Goal: Transaction & Acquisition: Purchase product/service

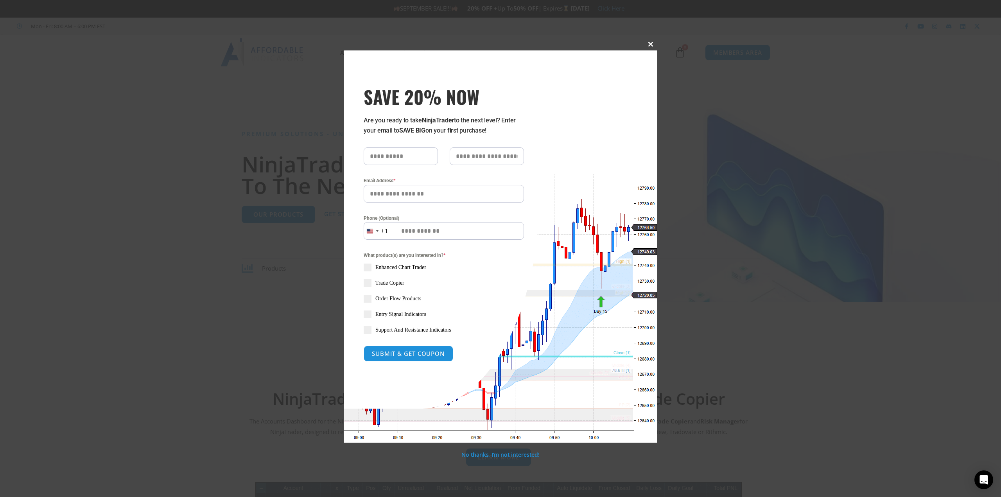
click at [650, 41] on button "Close this module" at bounding box center [651, 44] width 13 height 13
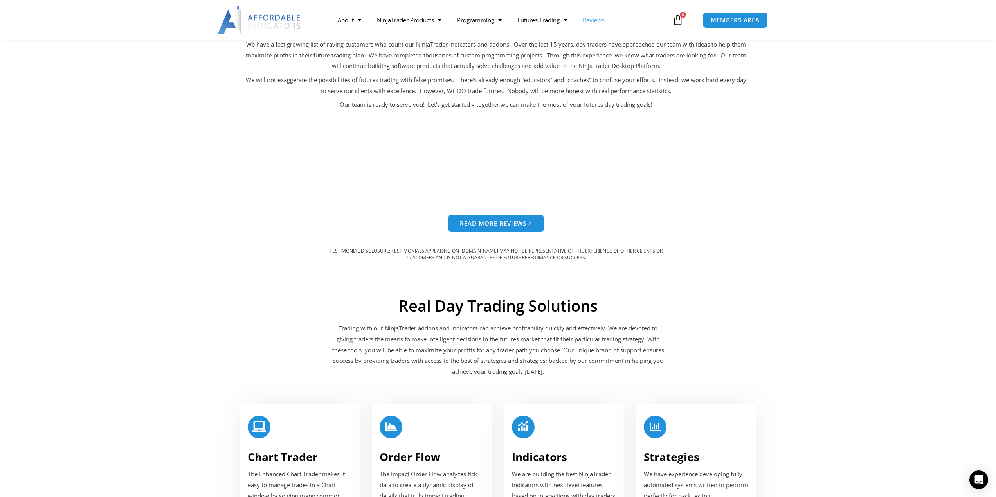
scroll to position [626, 0]
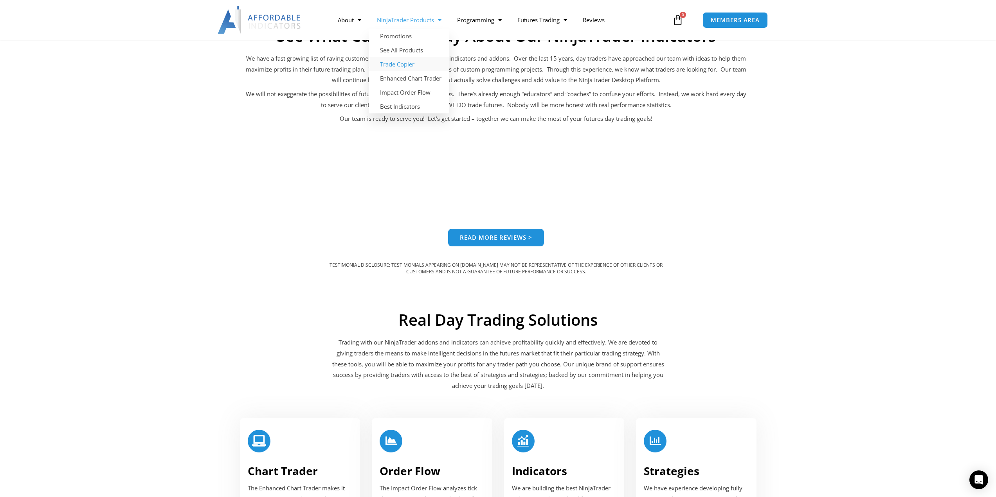
click at [390, 65] on link "Trade Copier" at bounding box center [409, 64] width 80 height 14
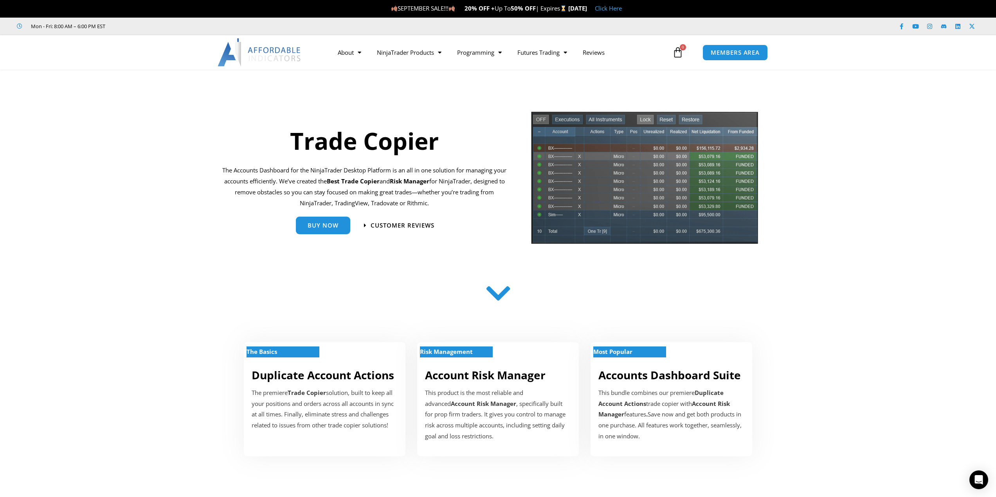
click at [500, 294] on icon at bounding box center [498, 294] width 28 height 28
click at [327, 224] on span "Buy Now" at bounding box center [322, 222] width 31 height 6
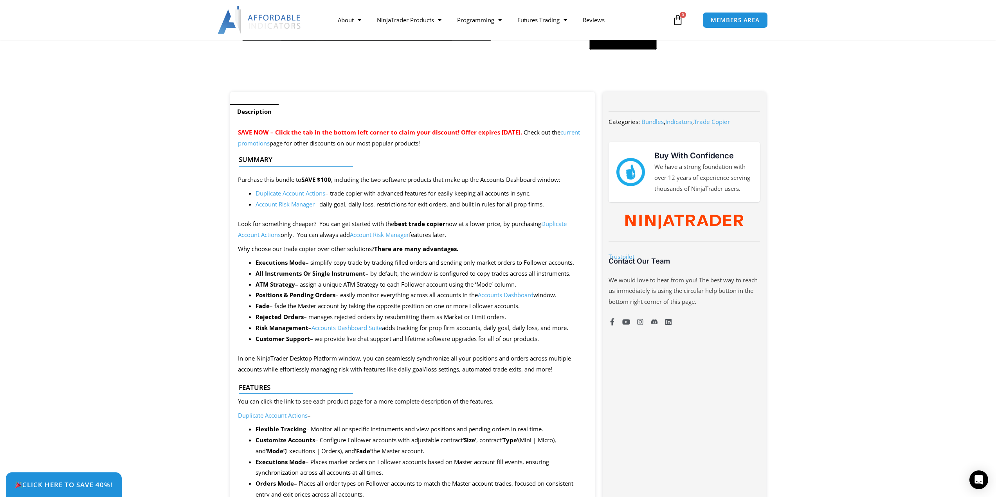
scroll to position [274, 0]
